Goal: Transaction & Acquisition: Obtain resource

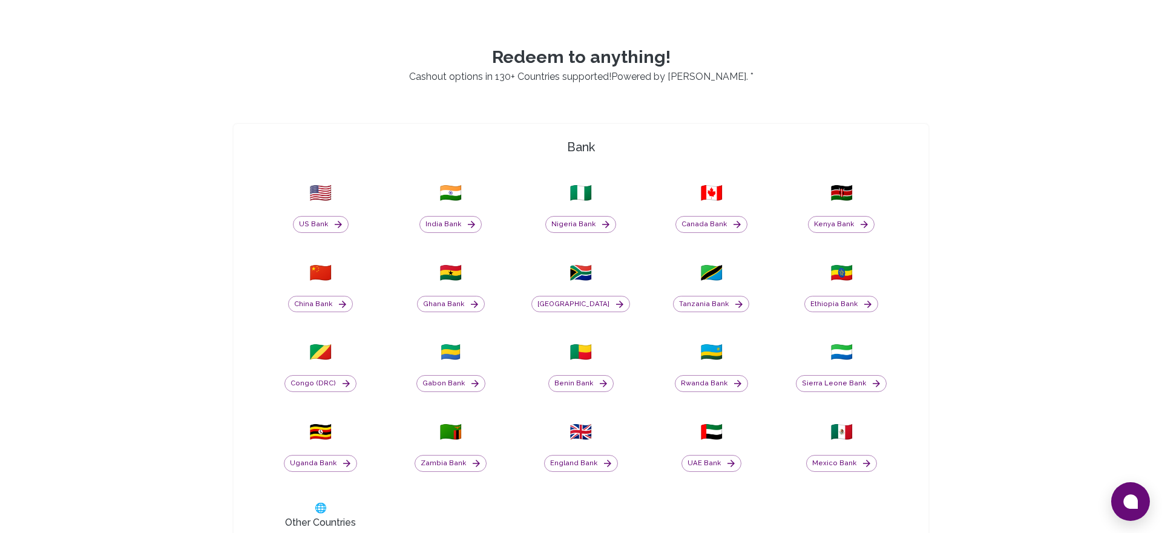
scroll to position [383, 0]
click at [580, 306] on button "[GEOGRAPHIC_DATA]" at bounding box center [580, 303] width 99 height 17
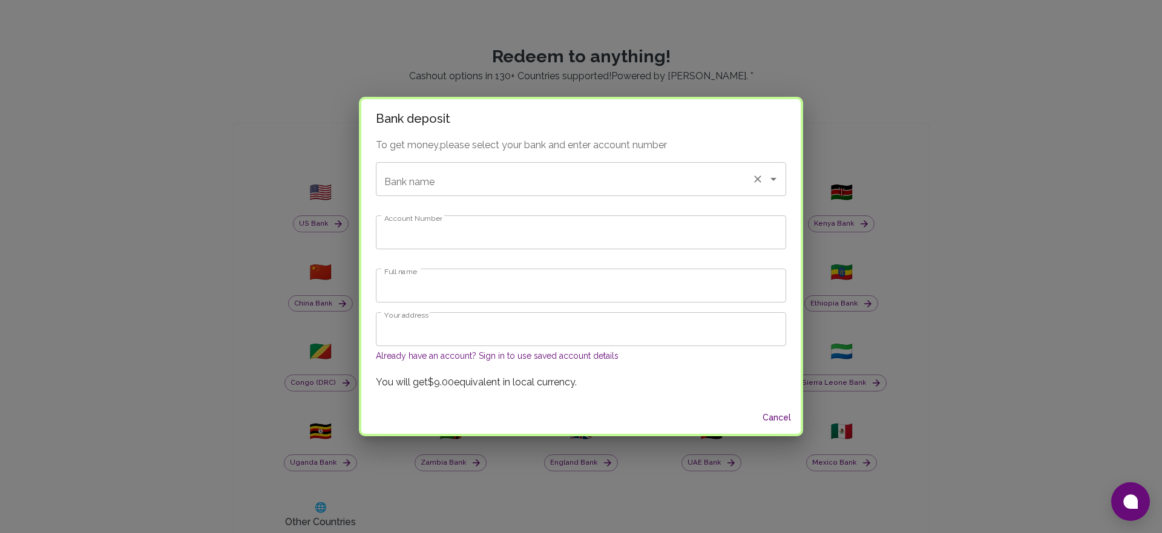
click at [507, 183] on input "Bank name" at bounding box center [563, 179] width 365 height 23
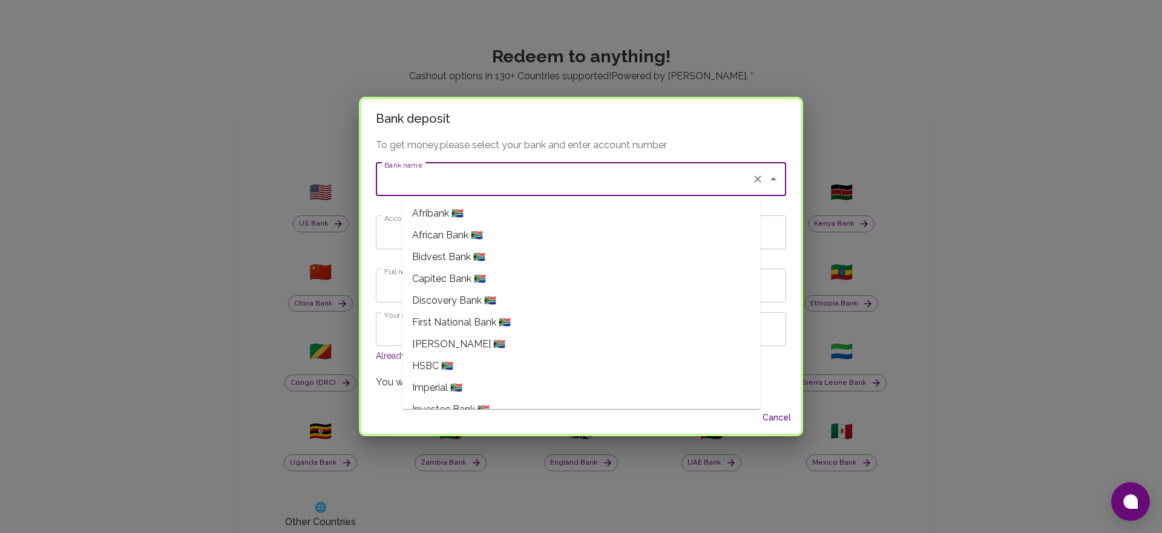
scroll to position [44, 0]
click at [447, 272] on span "Capitec Bank 🇿🇦" at bounding box center [449, 276] width 74 height 15
type input "Capitec Bank"
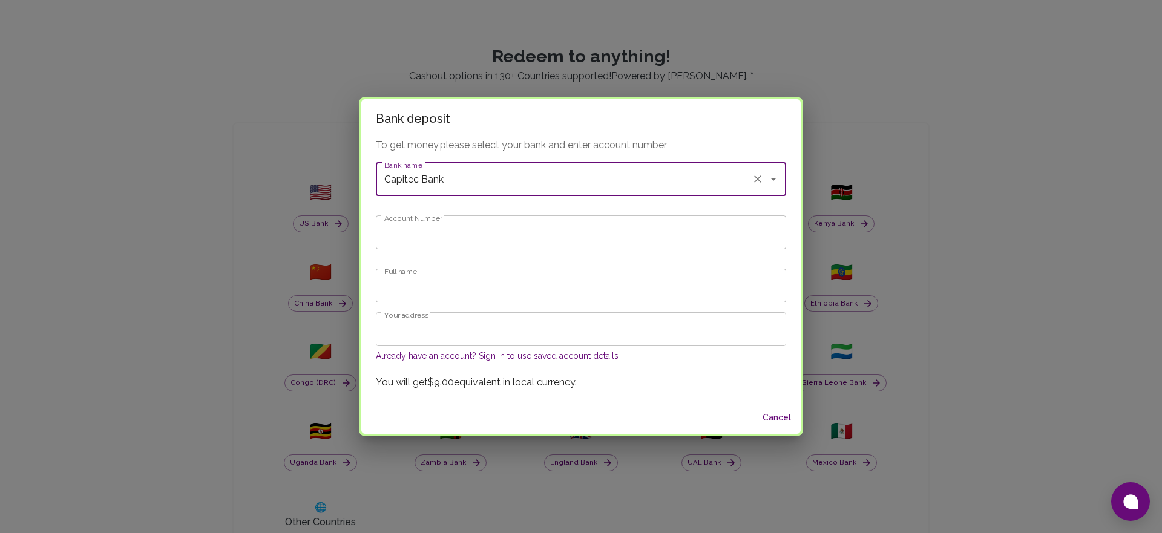
click at [454, 243] on input "Account Number" at bounding box center [581, 232] width 410 height 34
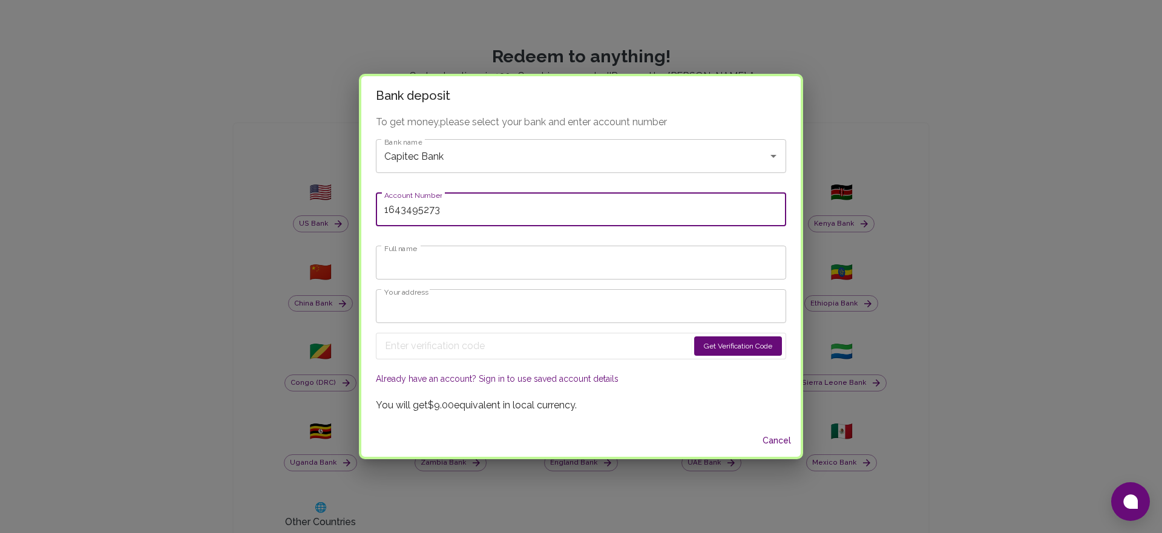
type input "1643495273"
click at [454, 262] on input "Full name" at bounding box center [581, 263] width 410 height 34
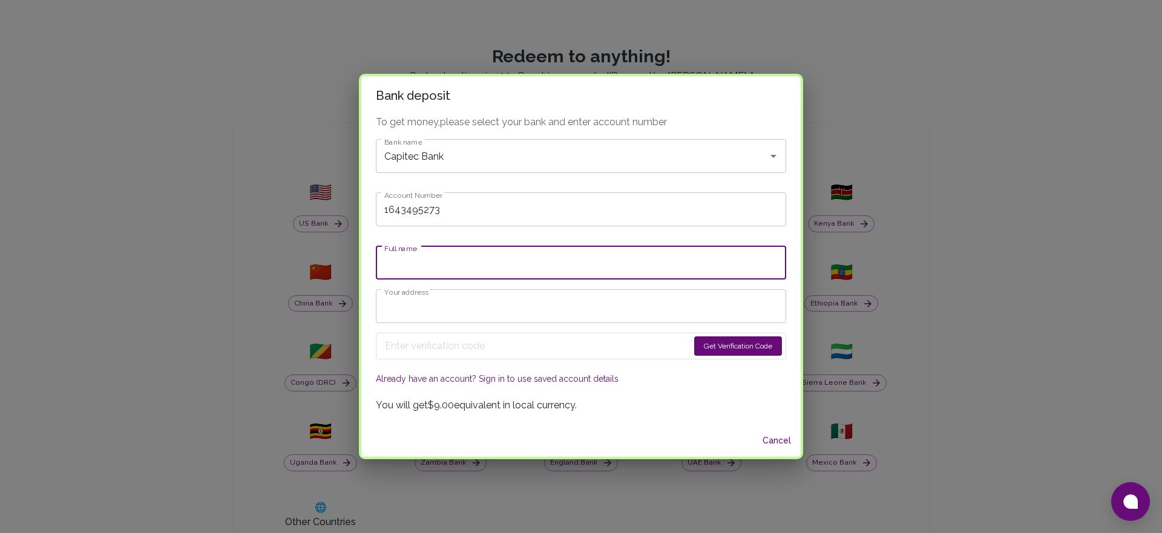
type input "Bhekumusa [PERSON_NAME]"
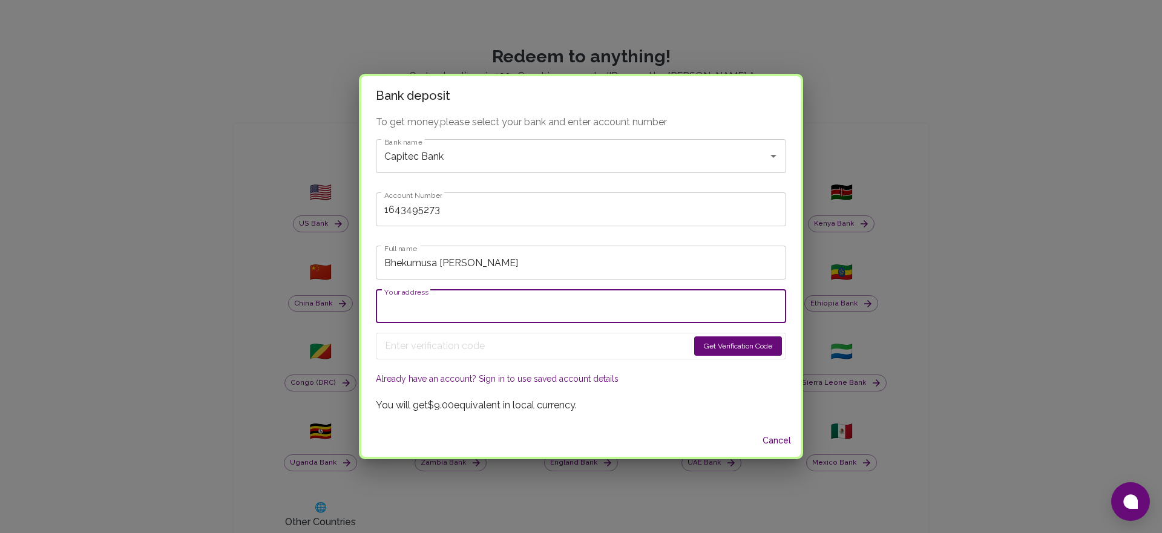
click at [491, 309] on input "Your address" at bounding box center [581, 306] width 410 height 34
type input "[STREET_ADDRESS]"
click at [694, 344] on button "Get Verification Code" at bounding box center [738, 345] width 88 height 19
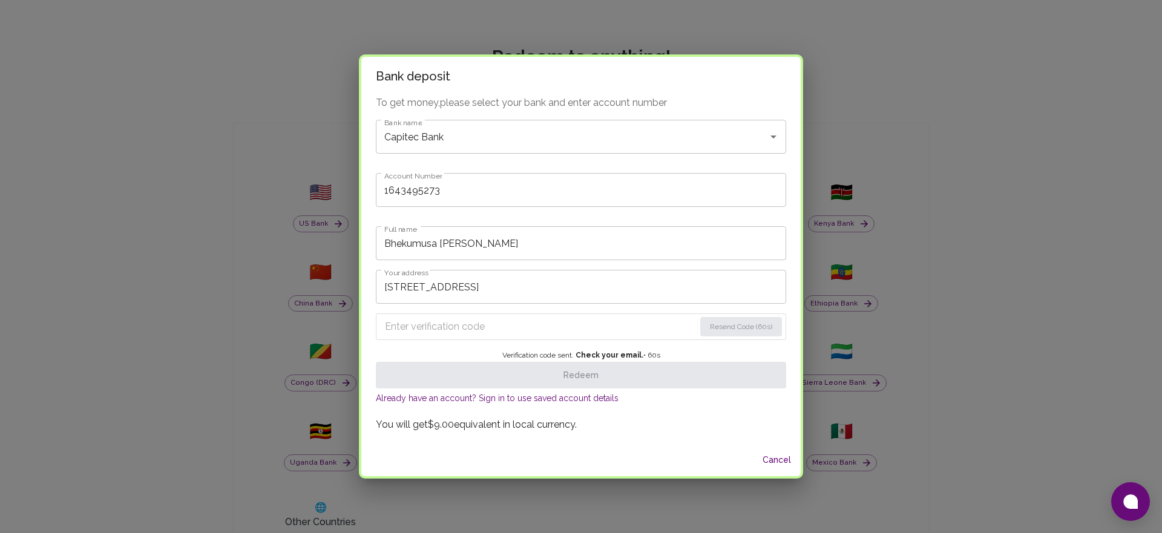
click at [620, 332] on input "Enter verification code" at bounding box center [540, 326] width 310 height 19
click at [440, 323] on input "Enter verification code" at bounding box center [541, 326] width 312 height 19
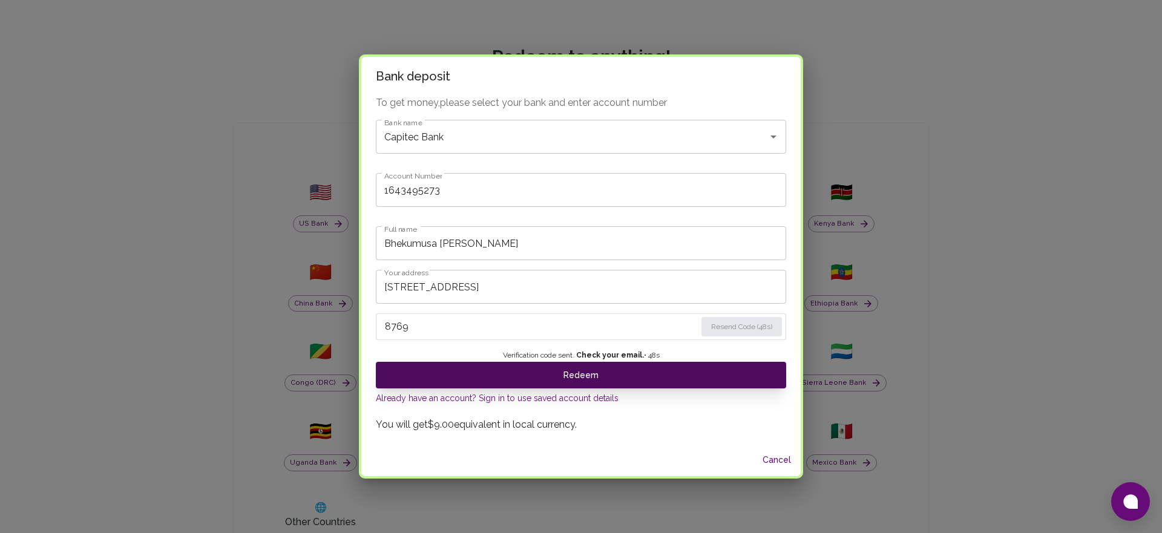
type input "8769"
click at [595, 382] on button "Redeem" at bounding box center [581, 375] width 410 height 27
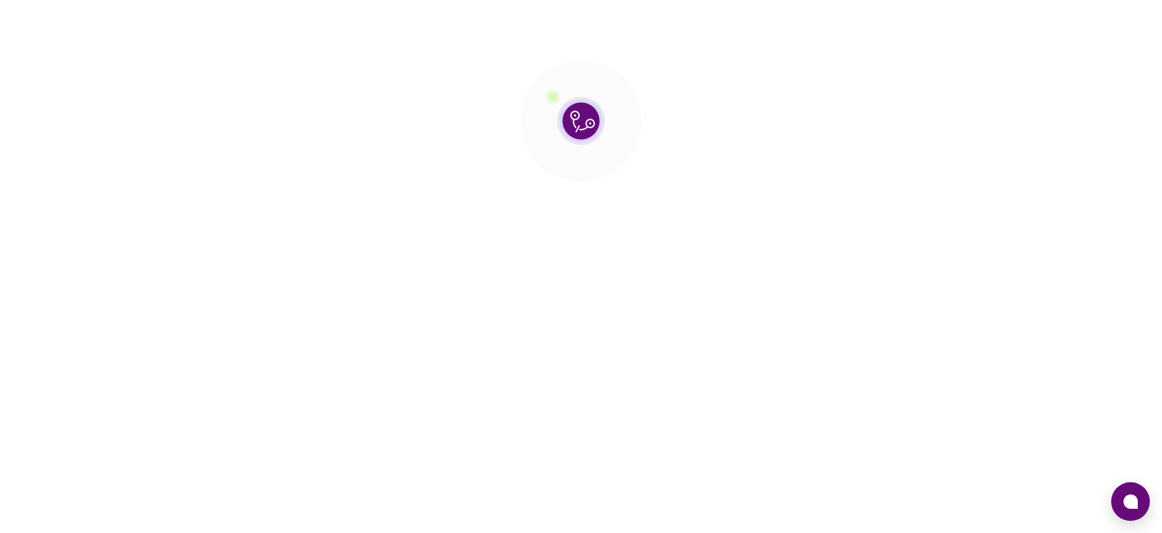
scroll to position [0, 0]
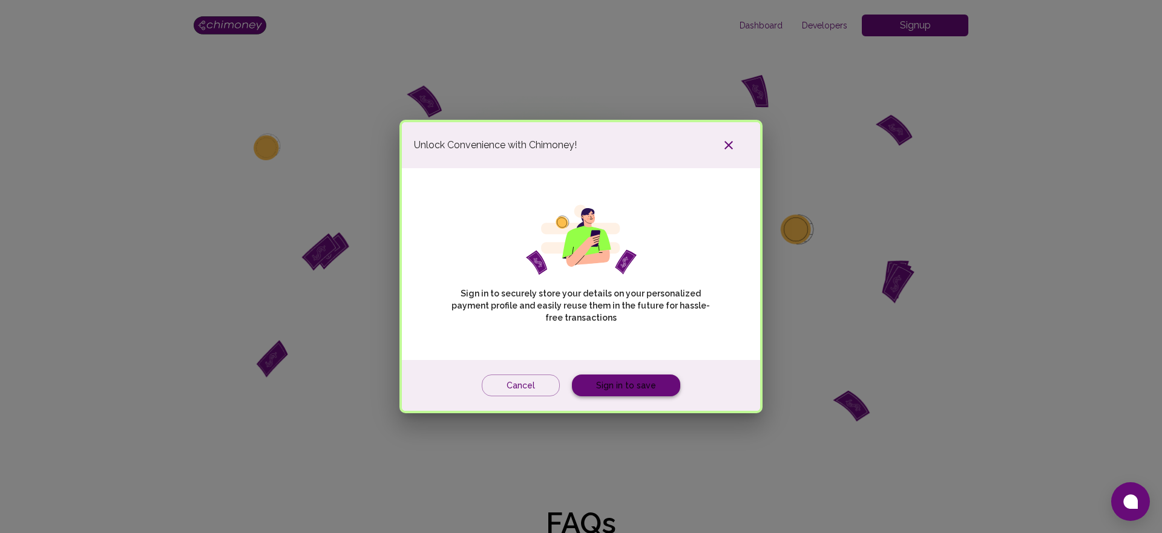
click at [626, 388] on link "Sign in to save" at bounding box center [626, 385] width 108 height 22
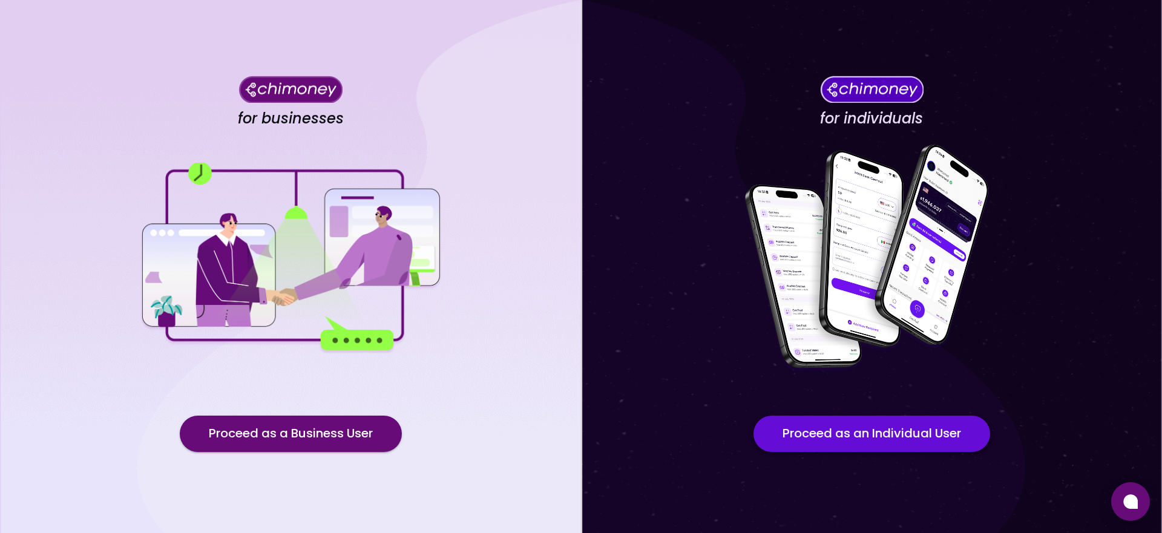
click at [889, 446] on button "Proceed as an Individual User" at bounding box center [871, 434] width 237 height 36
